Goal: Task Accomplishment & Management: Use online tool/utility

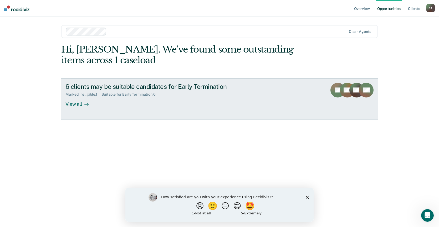
click at [73, 103] on div "View all" at bounding box center [79, 102] width 29 height 10
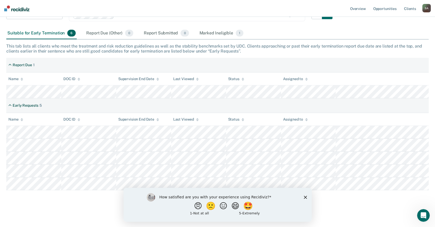
scroll to position [63, 0]
click at [304, 197] on icon "Close survey" at bounding box center [305, 197] width 3 height 3
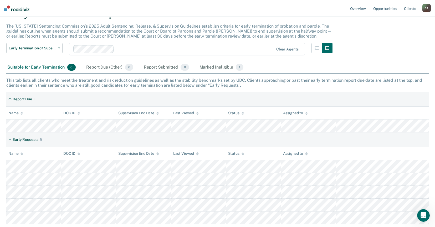
scroll to position [0, 0]
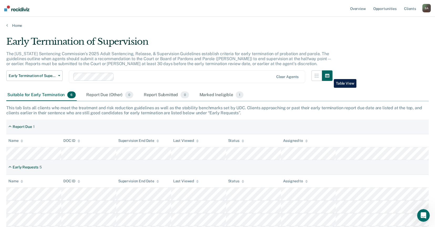
click at [329, 75] on icon "button" at bounding box center [327, 76] width 4 height 4
click at [319, 76] on icon "button" at bounding box center [317, 76] width 4 height 4
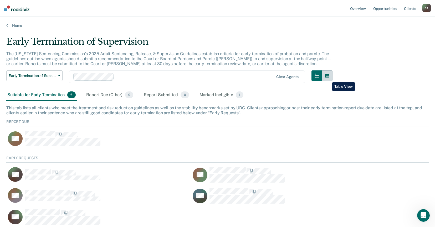
click at [328, 78] on button "button" at bounding box center [327, 75] width 11 height 11
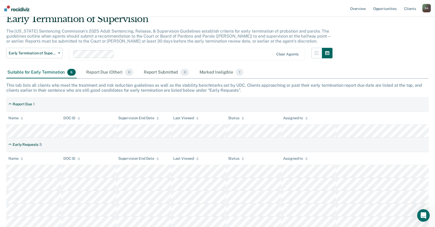
scroll to position [63, 0]
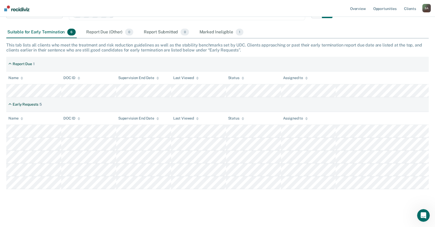
click at [296, 77] on div "Assigned to" at bounding box center [295, 78] width 25 height 4
click at [306, 77] on icon at bounding box center [306, 76] width 3 height 1
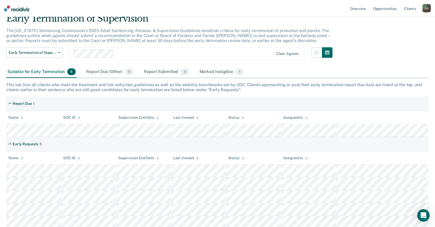
scroll to position [0, 0]
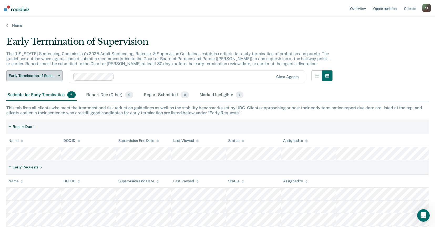
click at [59, 76] on icon "button" at bounding box center [59, 75] width 2 height 1
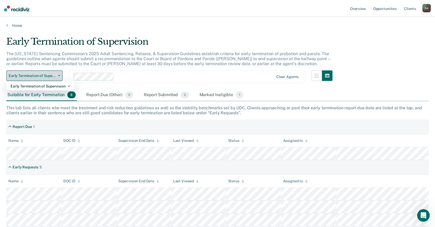
click at [59, 76] on icon "button" at bounding box center [59, 75] width 2 height 1
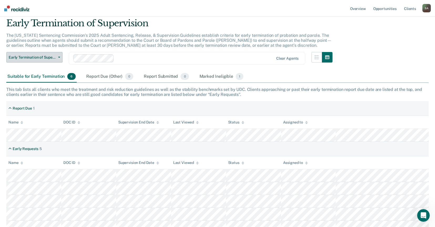
scroll to position [26, 0]
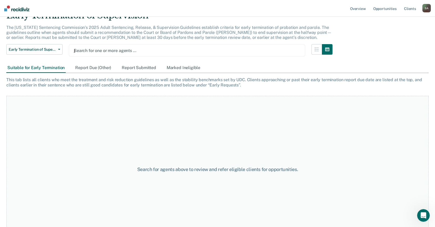
type input "jay"
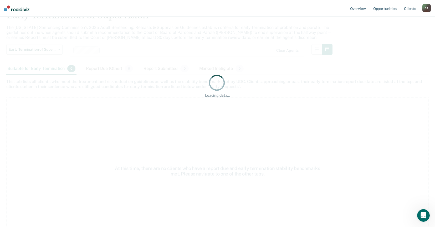
scroll to position [0, 0]
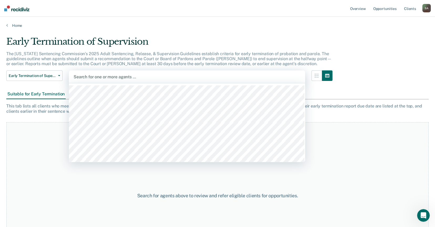
click at [155, 79] on div at bounding box center [187, 77] width 227 height 6
type input "jay"
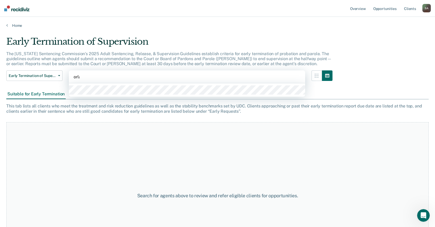
type input "orlas"
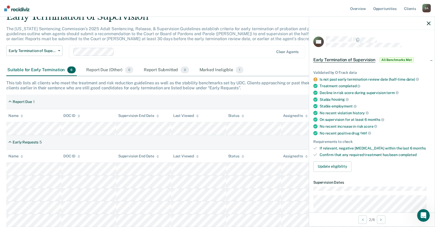
click at [430, 23] on icon "button" at bounding box center [429, 24] width 4 height 4
click at [429, 21] on button "button" at bounding box center [429, 23] width 4 height 4
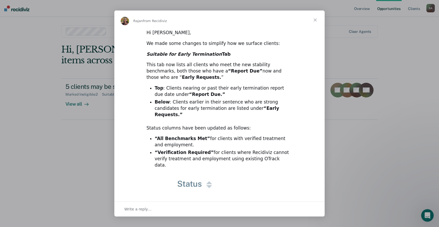
click at [316, 19] on span "Close" at bounding box center [315, 20] width 19 height 19
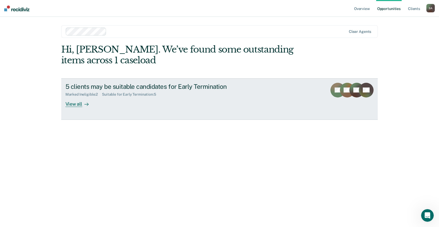
click at [79, 103] on div "View all" at bounding box center [79, 102] width 29 height 10
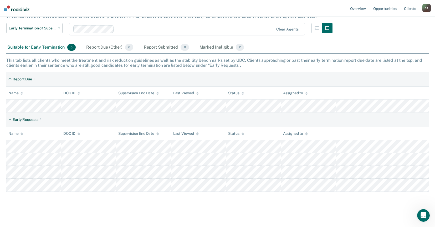
scroll to position [50, 0]
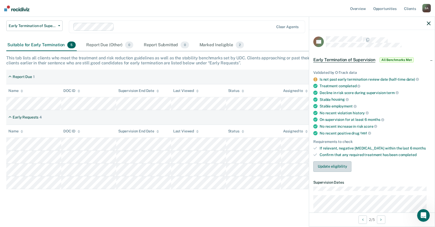
click at [340, 168] on button "Update eligibility" at bounding box center [332, 166] width 38 height 11
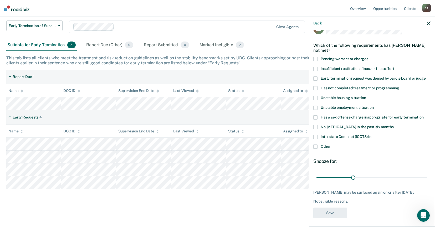
scroll to position [19, 0]
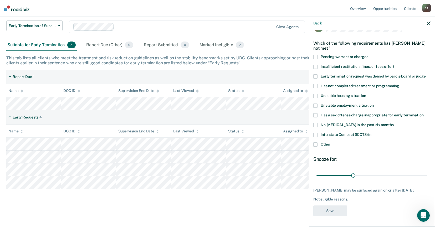
click at [429, 23] on icon "button" at bounding box center [429, 24] width 4 height 4
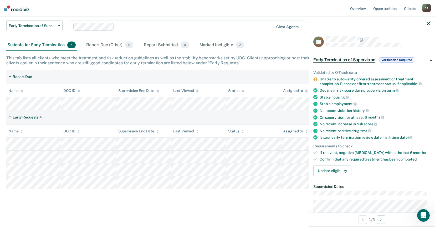
click at [285, 28] on div "Clear agents" at bounding box center [287, 27] width 22 height 4
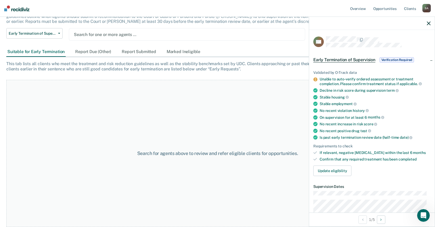
scroll to position [42, 0]
click at [430, 26] on div at bounding box center [372, 23] width 126 height 13
click at [430, 24] on icon "button" at bounding box center [429, 24] width 4 height 4
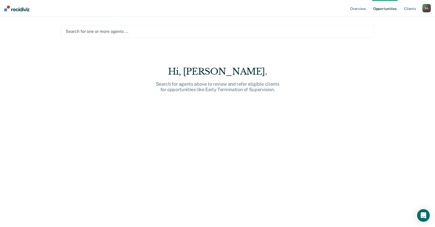
click at [146, 28] on div "Search for one or more agents …" at bounding box center [218, 31] width 314 height 13
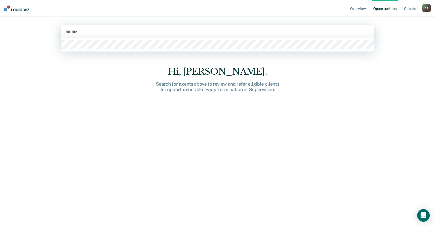
type input "amanda"
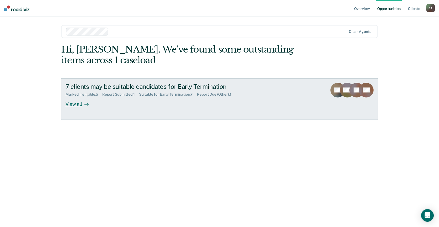
click at [77, 101] on div "View all" at bounding box center [79, 102] width 29 height 10
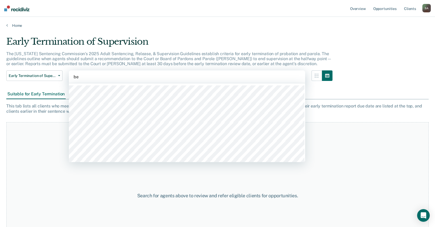
type input "ben"
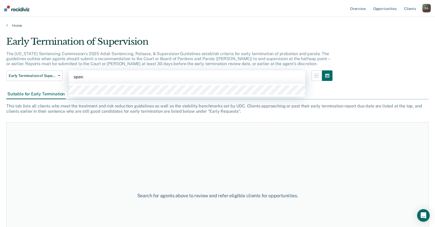
type input "spenc"
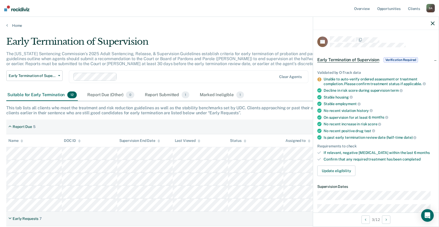
click at [431, 24] on icon "button" at bounding box center [433, 24] width 4 height 4
click at [433, 23] on icon "button" at bounding box center [433, 24] width 4 height 4
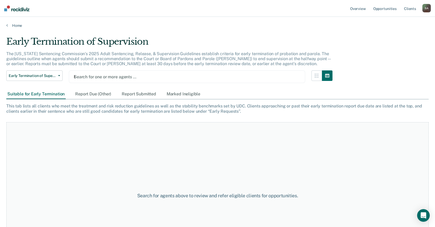
type input "ben"
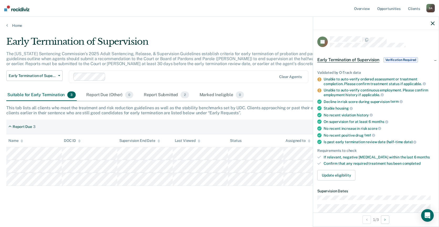
click at [433, 22] on icon "button" at bounding box center [433, 24] width 4 height 4
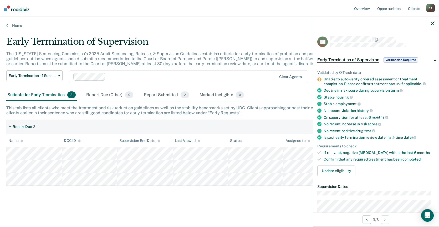
click at [431, 23] on icon "button" at bounding box center [433, 24] width 4 height 4
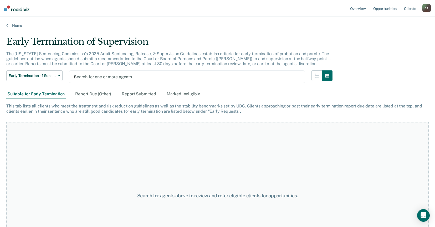
type input "ama"
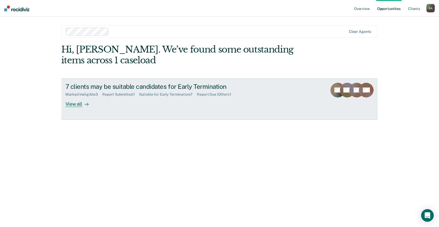
click at [112, 106] on div "7 clients may be suitable candidates for Early Termination Marked Ineligible : …" at bounding box center [163, 95] width 197 height 24
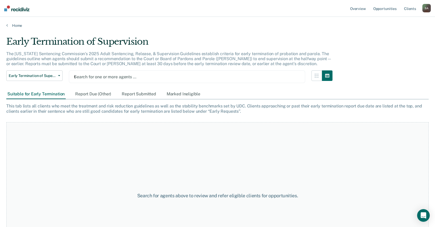
type input "ty"
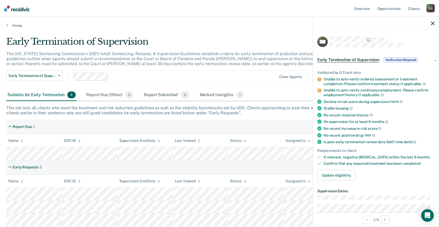
click at [433, 23] on icon "button" at bounding box center [433, 24] width 4 height 4
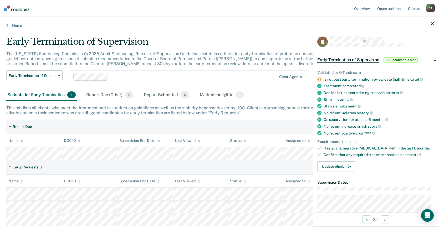
click at [433, 24] on icon "button" at bounding box center [433, 24] width 4 height 4
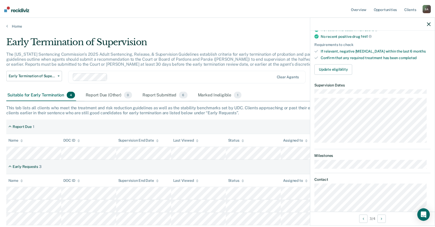
scroll to position [45, 0]
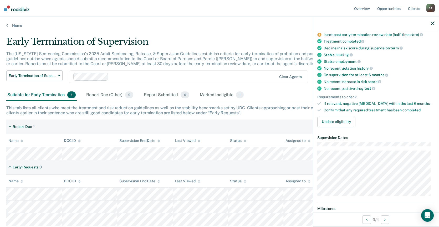
click at [433, 23] on icon "button" at bounding box center [433, 24] width 4 height 4
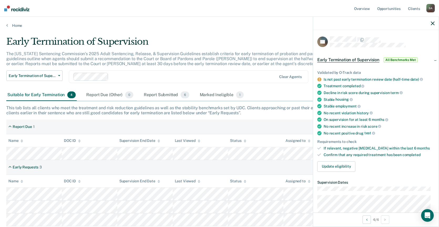
click at [433, 24] on icon "button" at bounding box center [433, 24] width 4 height 4
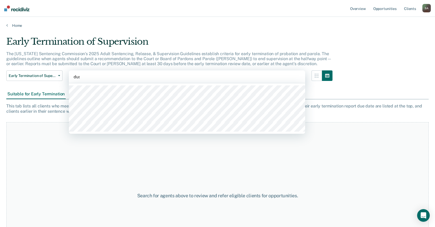
type input "dust"
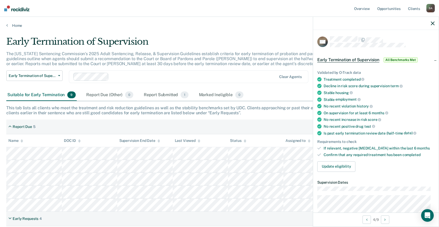
click at [432, 23] on icon "button" at bounding box center [433, 24] width 4 height 4
click at [431, 24] on icon "button" at bounding box center [433, 24] width 4 height 4
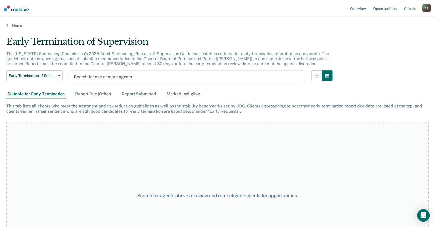
type input "ty"
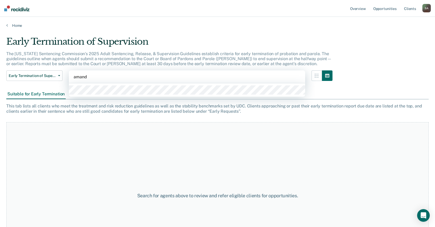
type input "amanda"
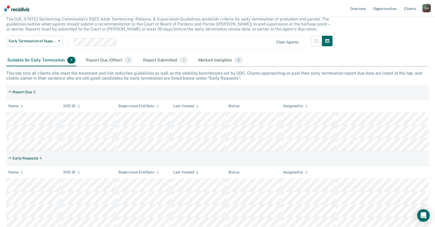
scroll to position [38, 0]
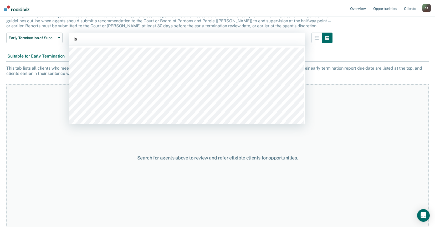
type input "jay"
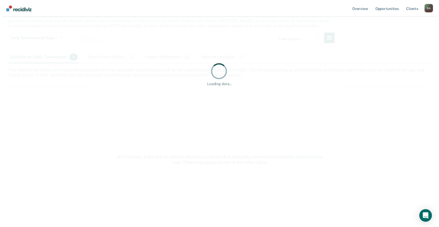
scroll to position [0, 0]
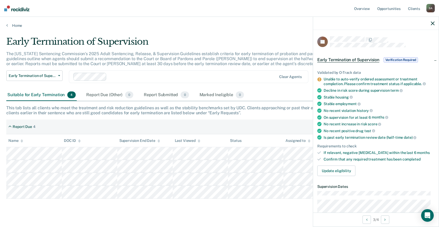
click at [432, 24] on icon "button" at bounding box center [433, 24] width 4 height 4
click at [435, 23] on div at bounding box center [376, 23] width 126 height 13
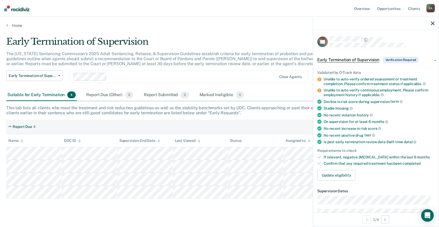
click at [432, 22] on icon "button" at bounding box center [433, 24] width 4 height 4
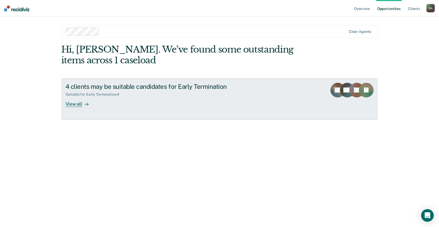
click at [74, 107] on link "4 clients may be suitable candidates for Early Termination Suitable for Early T…" at bounding box center [219, 99] width 317 height 42
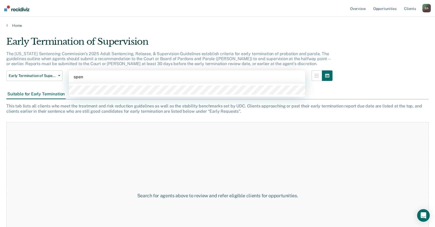
type input "spenc"
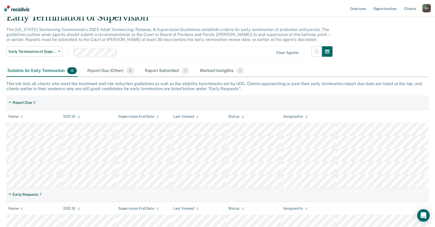
scroll to position [53, 0]
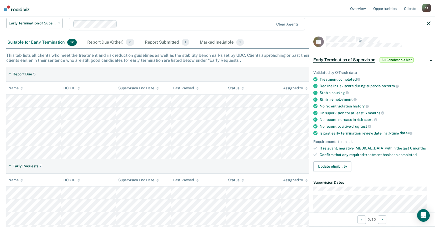
click at [428, 24] on icon "button" at bounding box center [429, 24] width 4 height 4
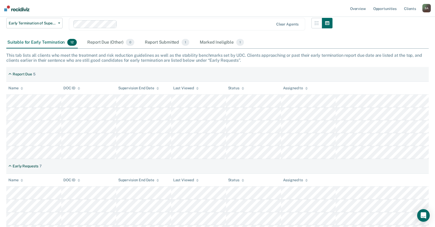
scroll to position [102, 0]
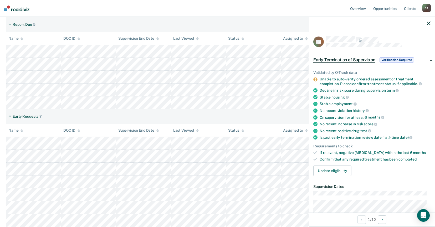
click at [429, 24] on icon "button" at bounding box center [429, 24] width 4 height 4
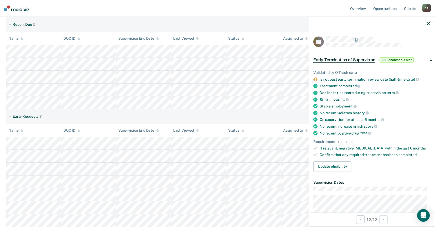
click at [429, 23] on icon "button" at bounding box center [429, 24] width 4 height 4
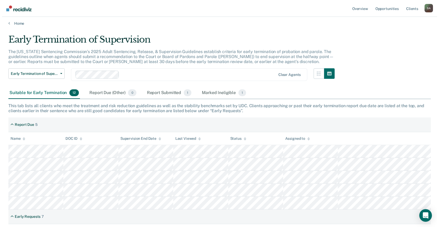
scroll to position [0, 0]
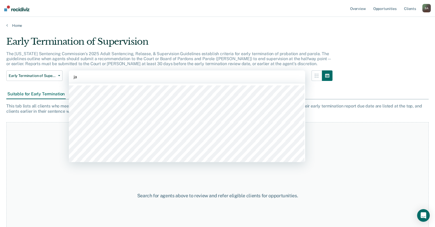
type input "jay"
type input "ama"
type input "ben"
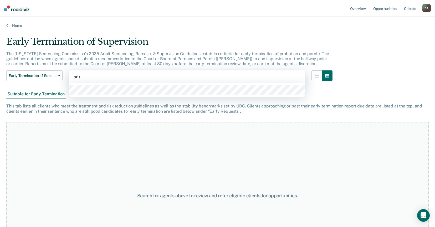
type input "orlas"
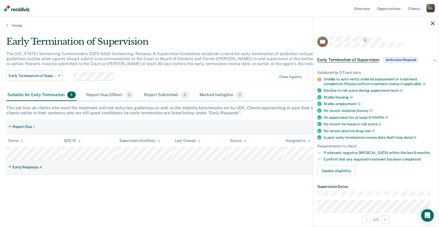
click at [434, 23] on icon "button" at bounding box center [433, 24] width 4 height 4
click at [346, 171] on button "Update eligibility" at bounding box center [336, 171] width 38 height 11
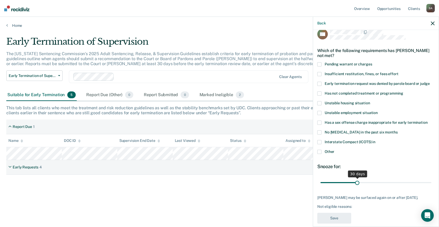
scroll to position [14, 0]
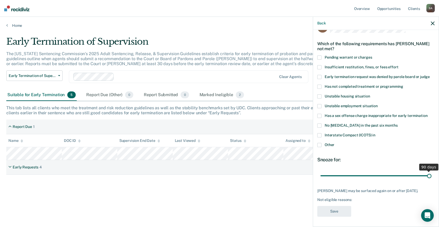
drag, startPoint x: 356, startPoint y: 176, endPoint x: 428, endPoint y: 173, distance: 72.1
type input "90"
click at [428, 173] on input "range" at bounding box center [375, 175] width 111 height 9
click at [435, 23] on div "Back" at bounding box center [376, 23] width 126 height 13
click at [433, 23] on icon "button" at bounding box center [433, 24] width 4 height 4
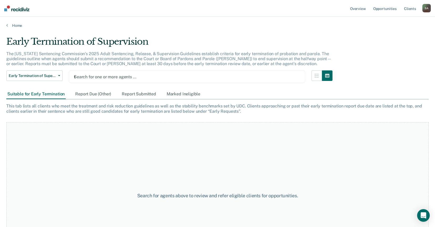
type input "tys"
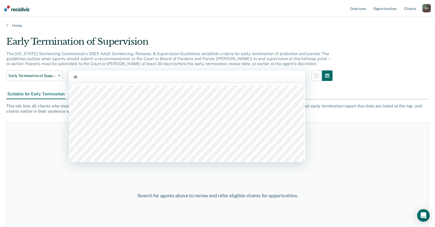
type input "dus"
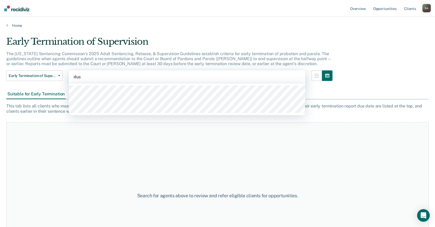
type input "dust"
